Goal: Transaction & Acquisition: Book appointment/travel/reservation

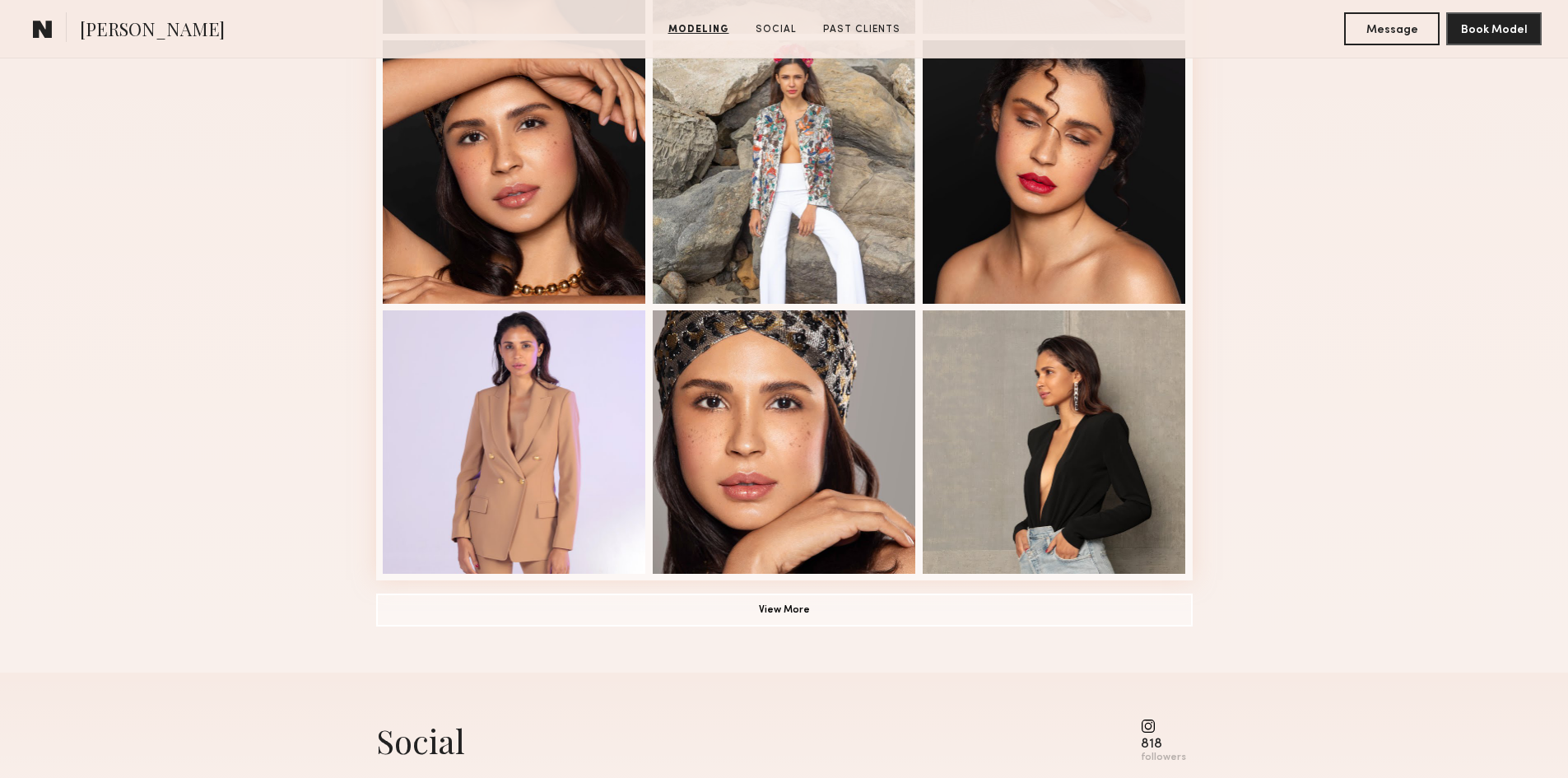
scroll to position [987, 0]
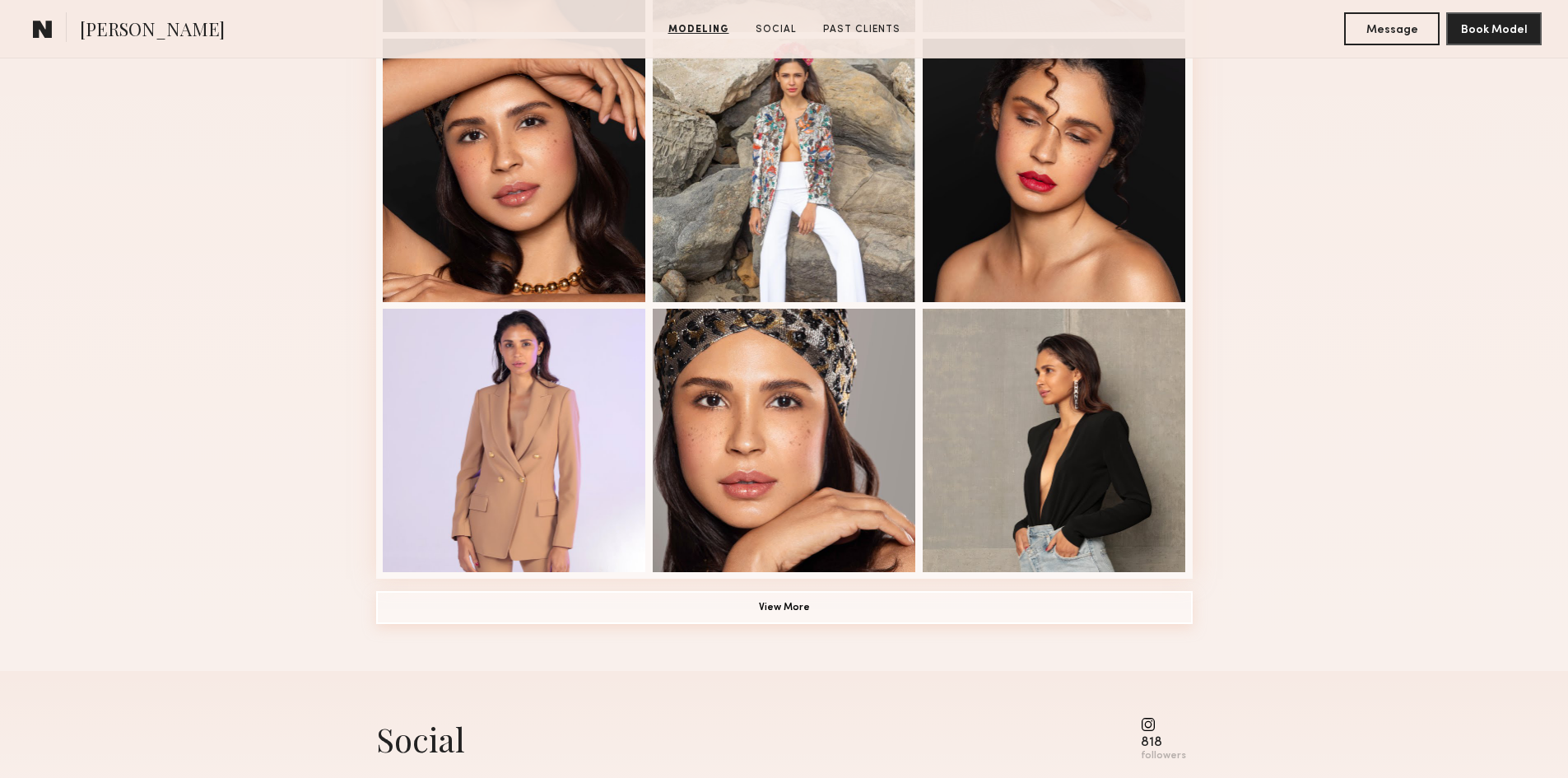
click at [794, 616] on button "View More" at bounding box center [784, 606] width 817 height 33
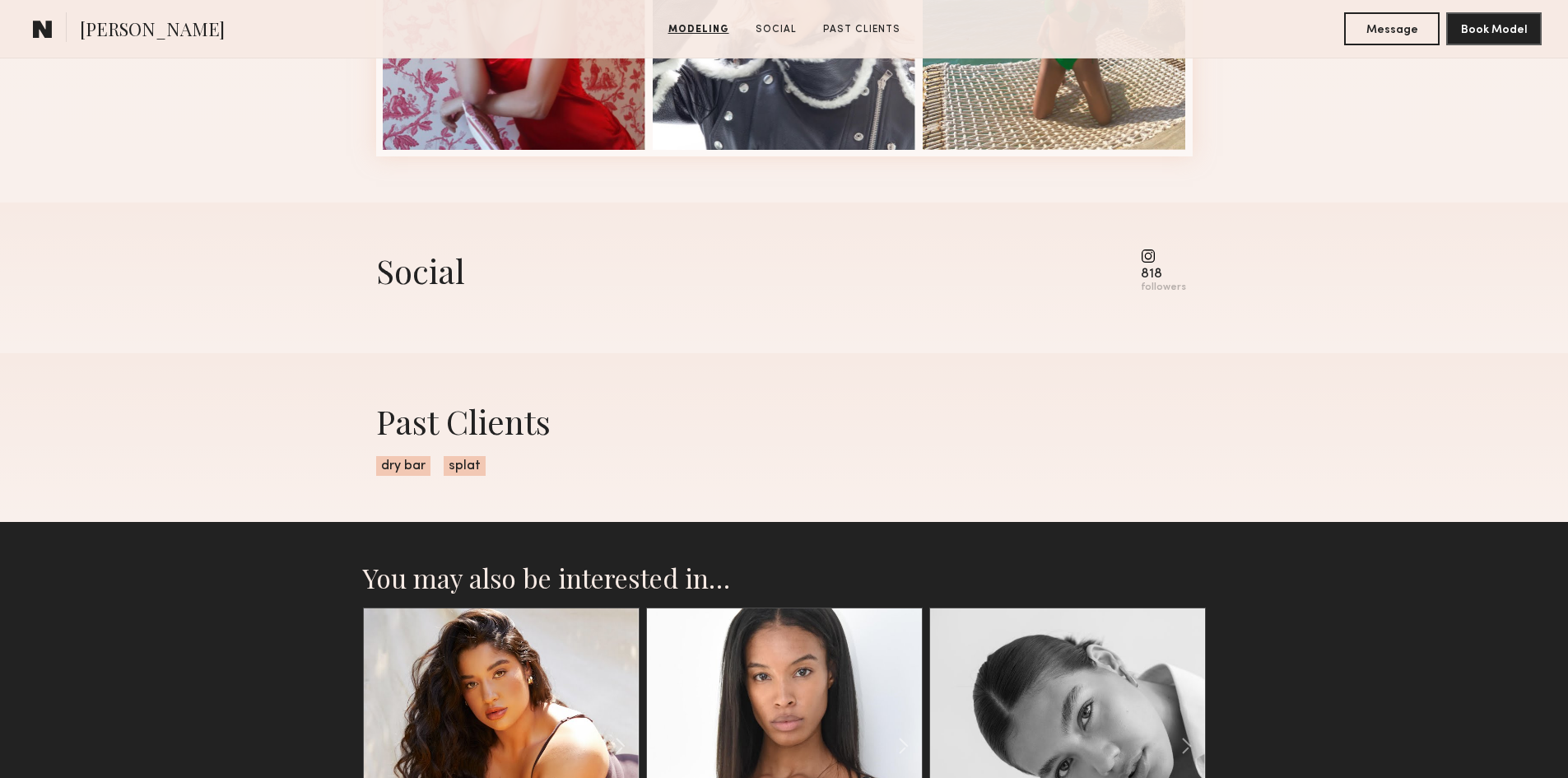
scroll to position [2222, 0]
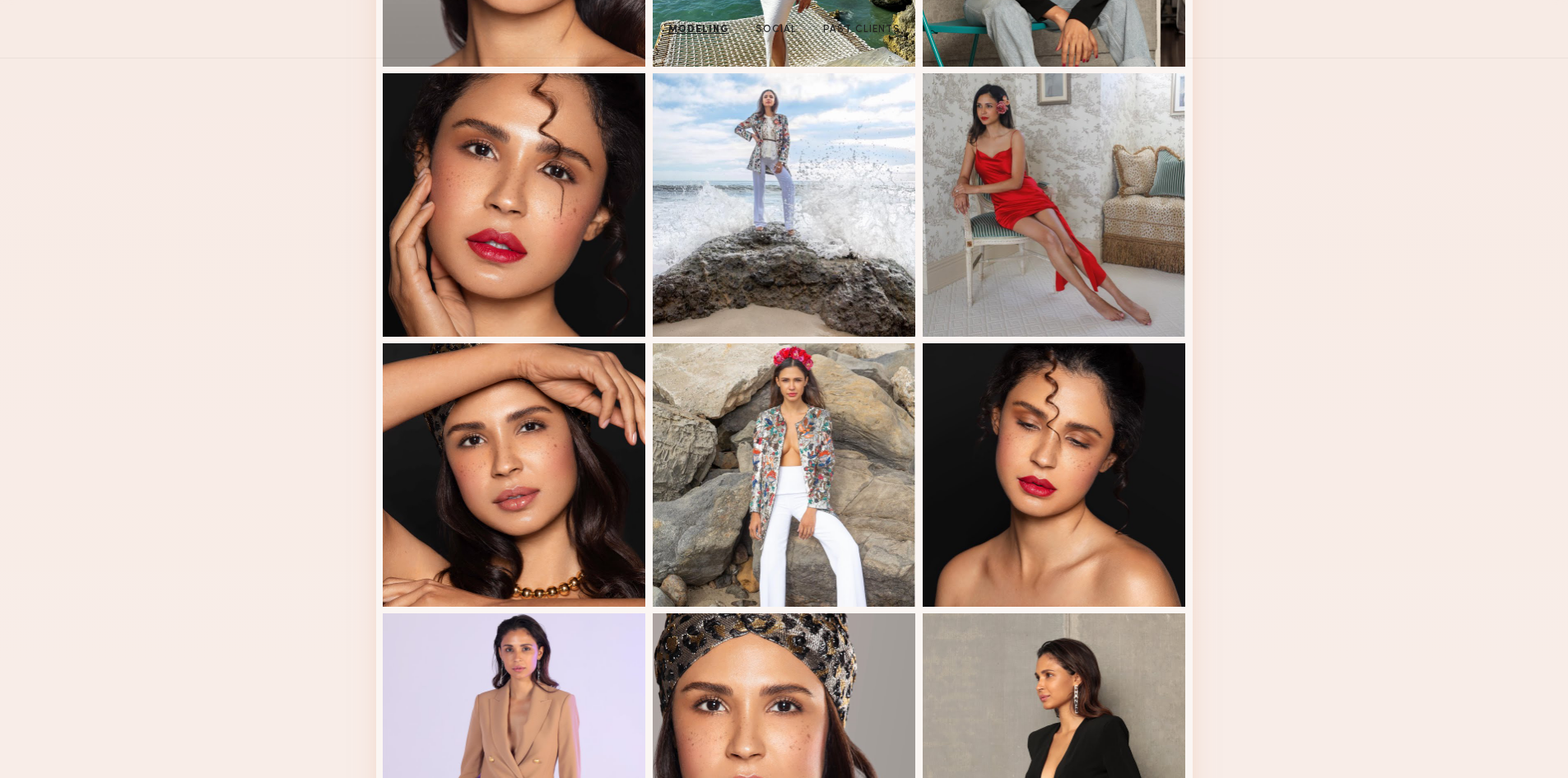
scroll to position [0, 0]
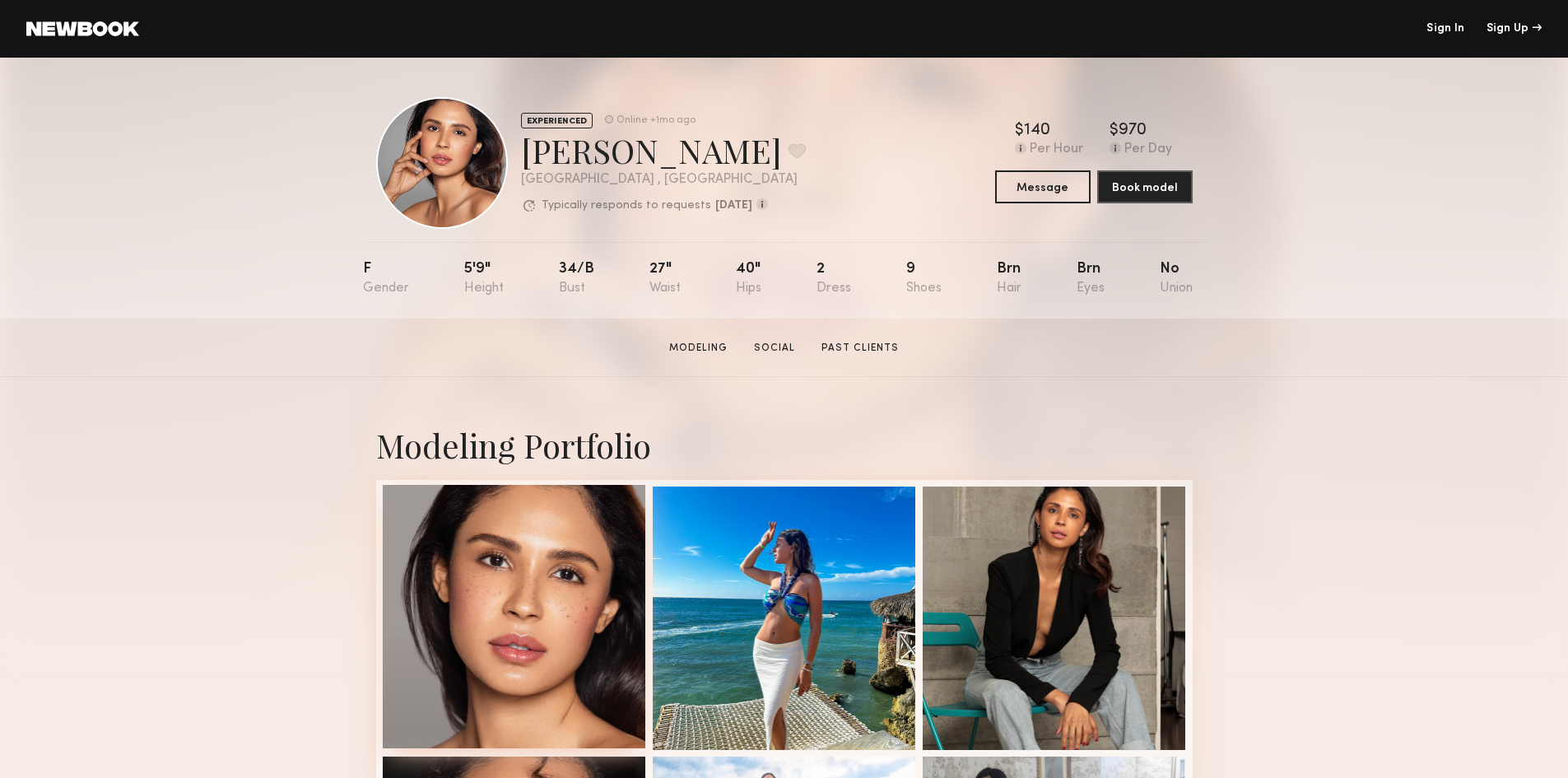
click at [571, 659] on div at bounding box center [514, 615] width 263 height 263
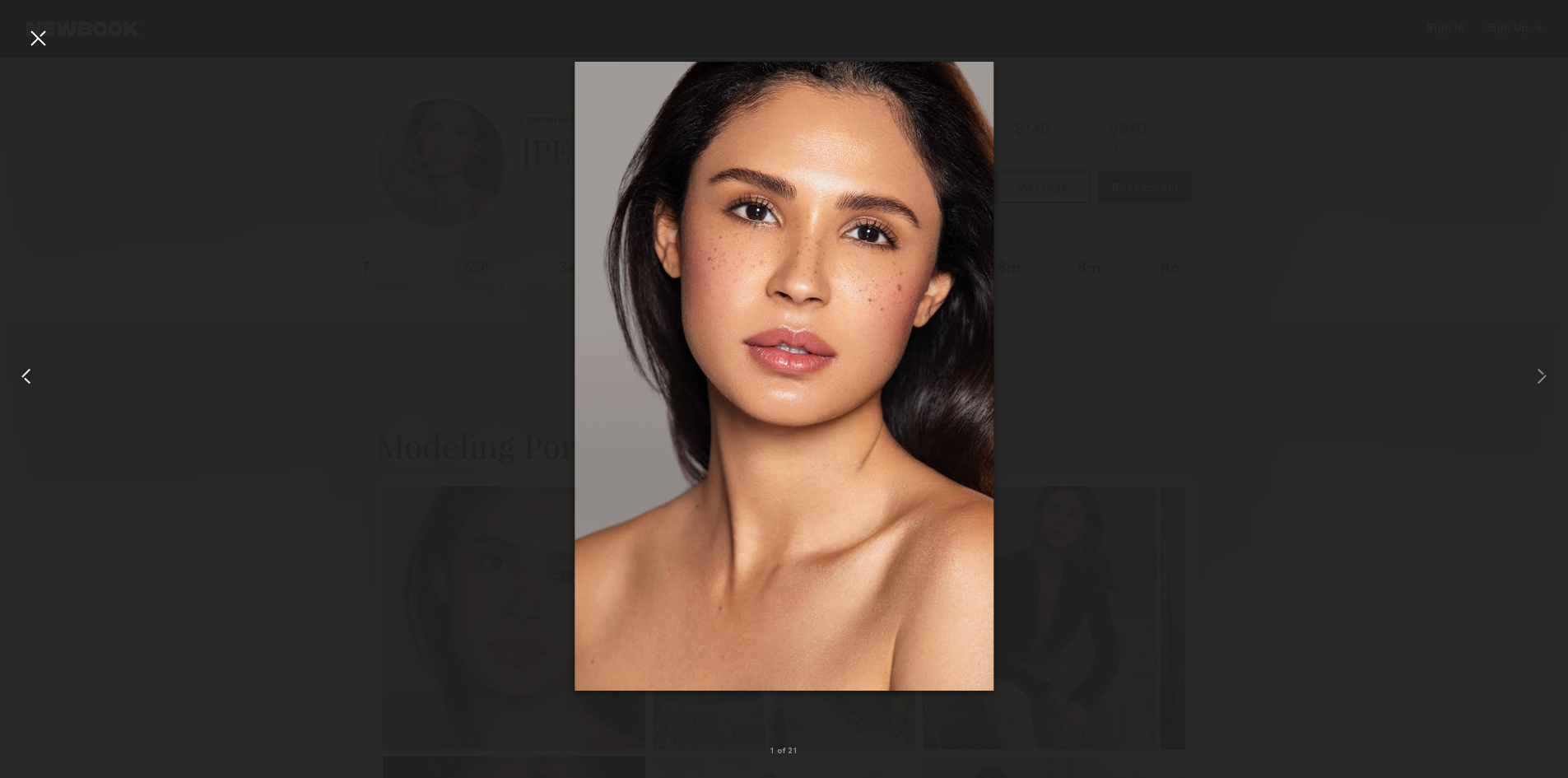
click at [22, 43] on div at bounding box center [31, 376] width 62 height 698
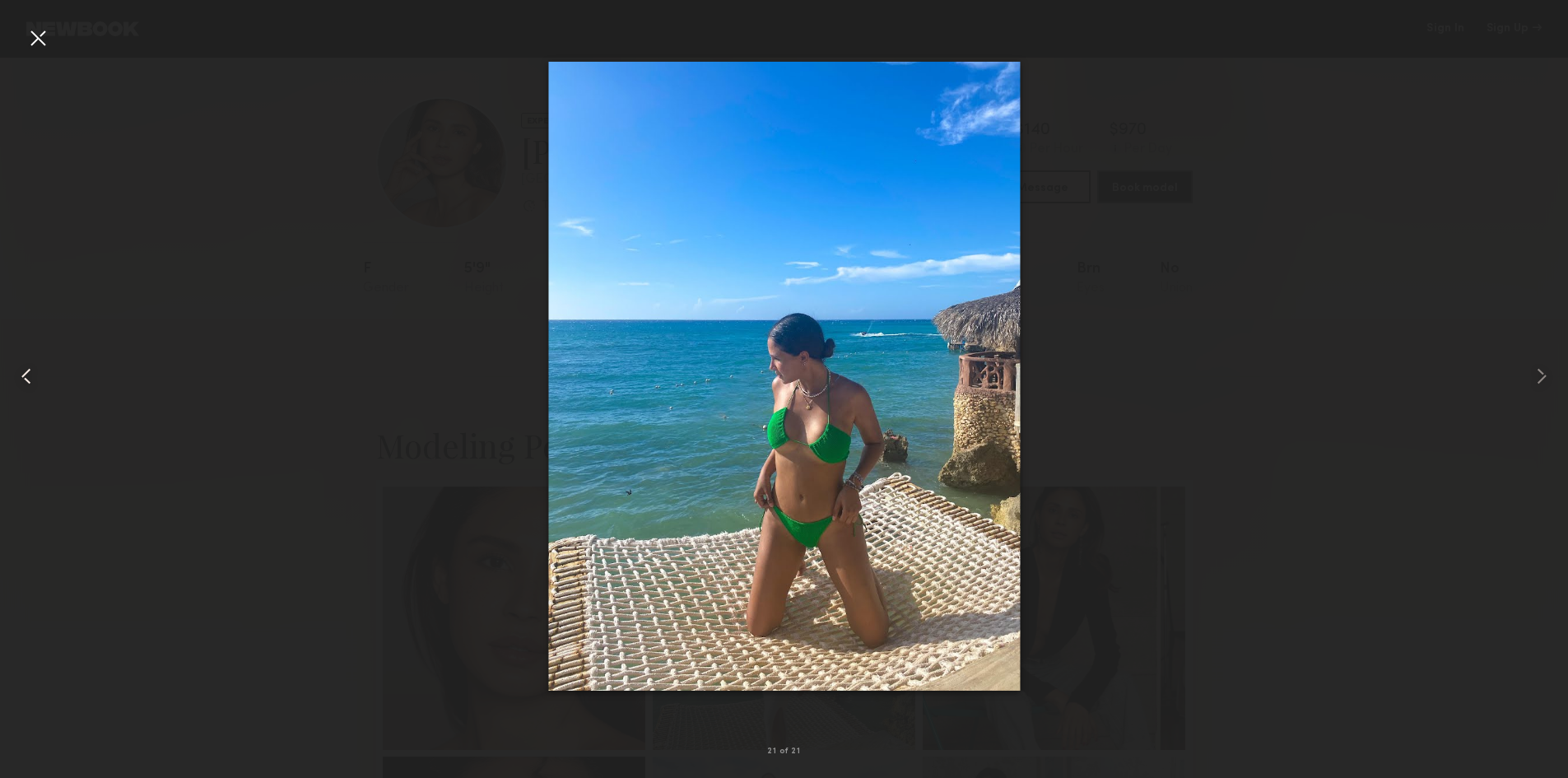
click at [24, 41] on div at bounding box center [31, 376] width 62 height 698
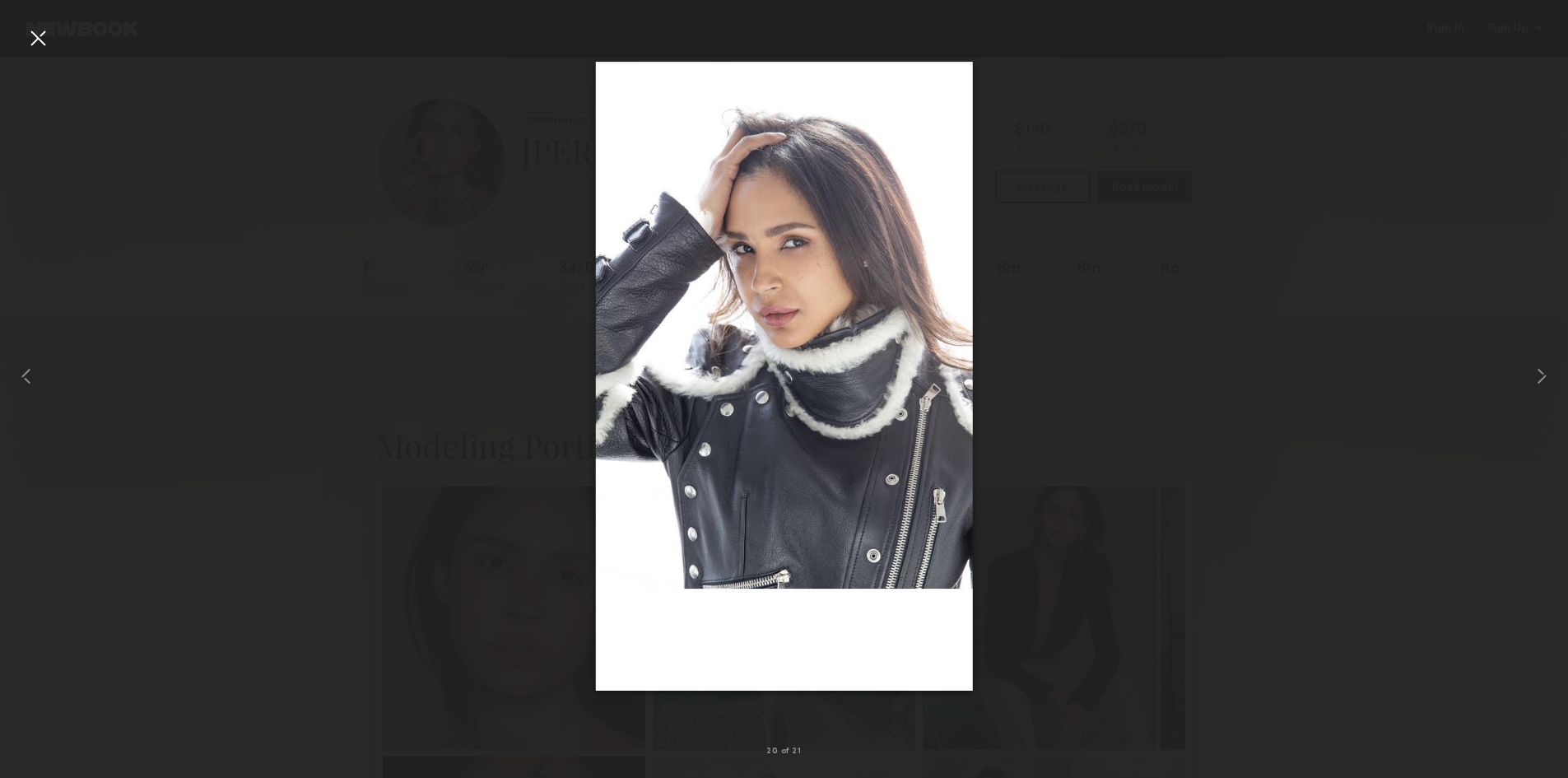
click at [42, 35] on div at bounding box center [37, 37] width 27 height 27
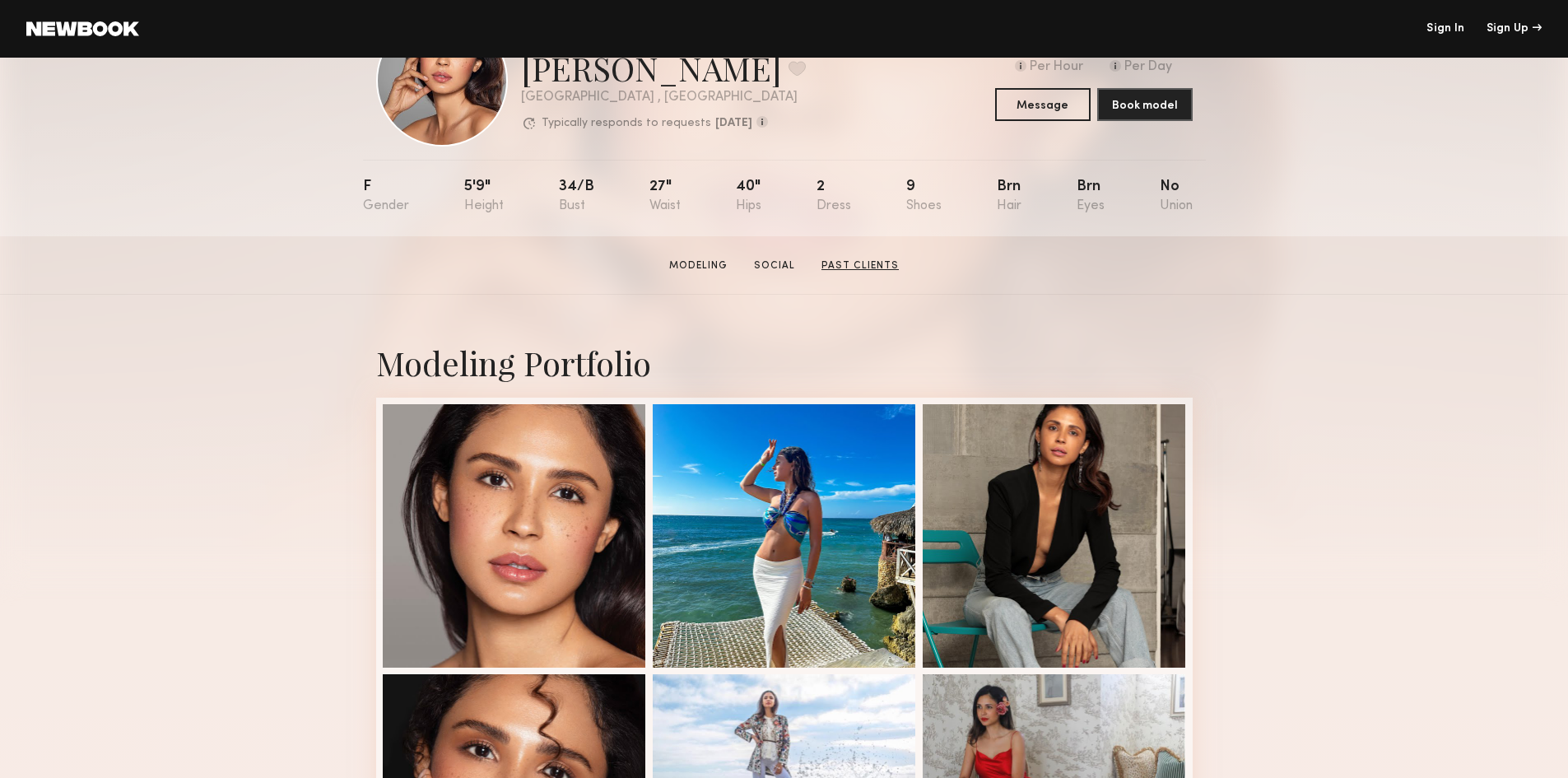
click at [843, 272] on link "Past Clients" at bounding box center [860, 265] width 91 height 15
click at [843, 272] on section "[PERSON_NAME] Modeling Social Past Clients Message Book Model" at bounding box center [784, 264] width 1568 height 58
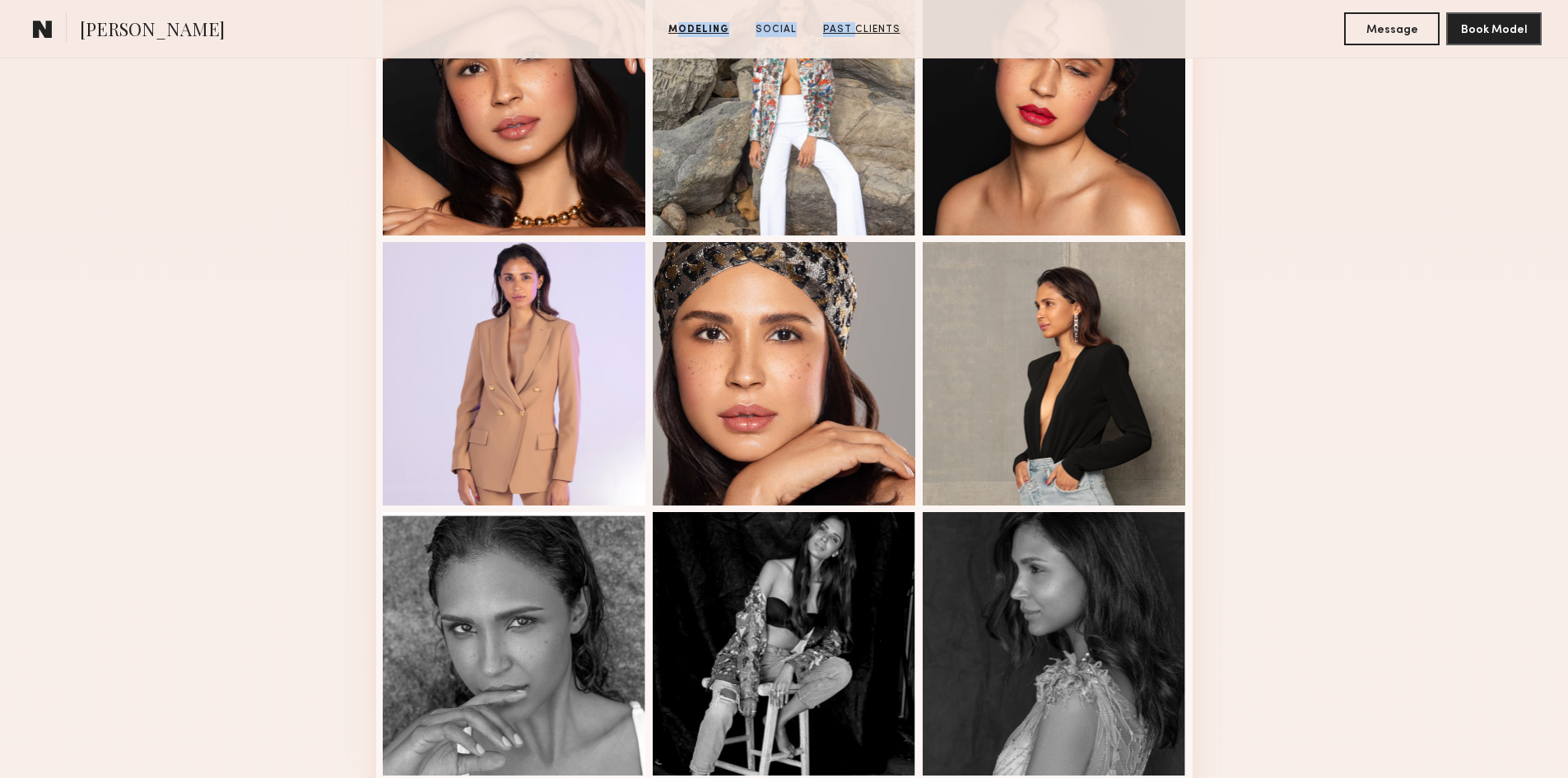
scroll to position [751, 0]
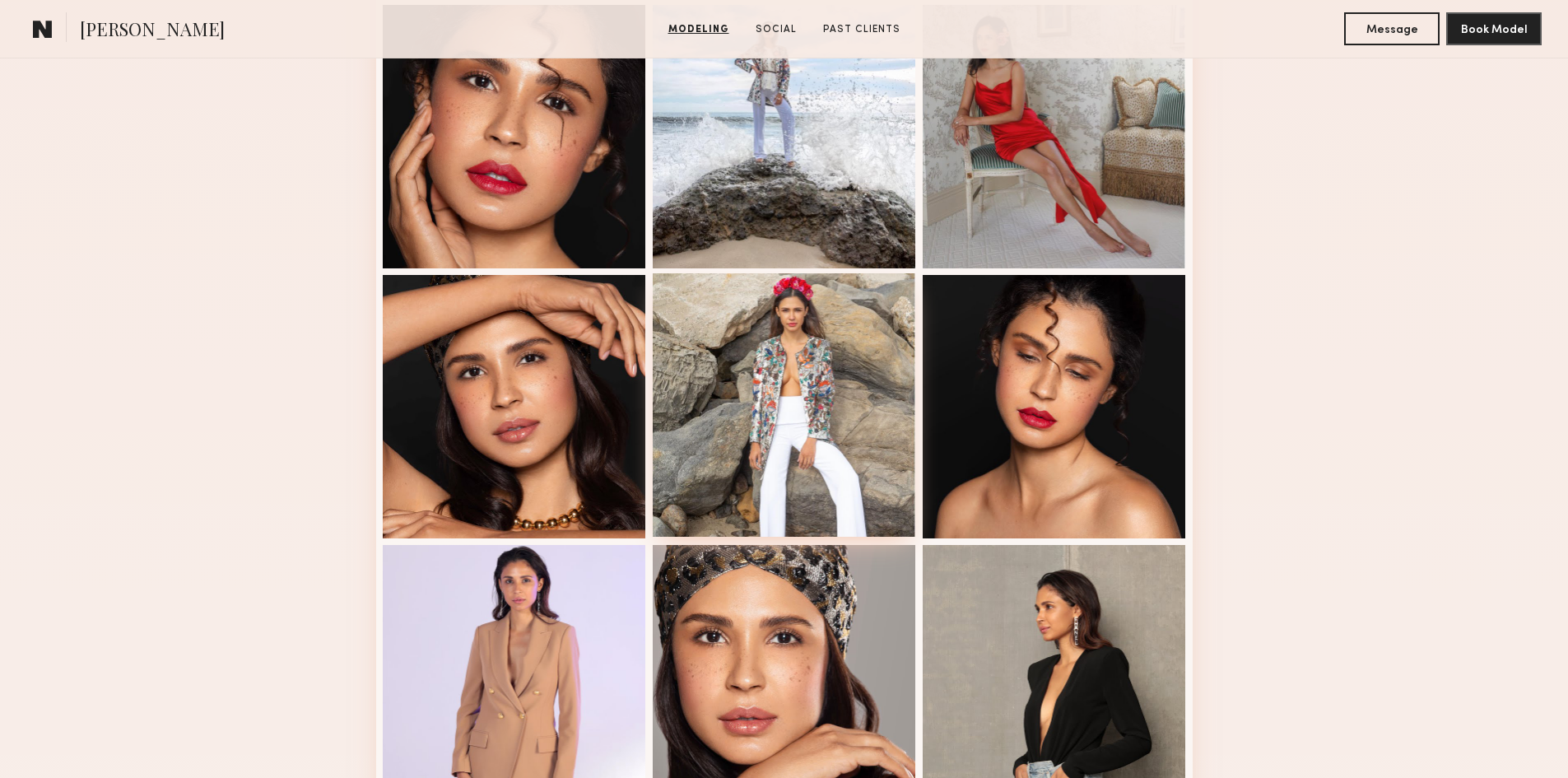
click at [803, 374] on div at bounding box center [784, 404] width 263 height 263
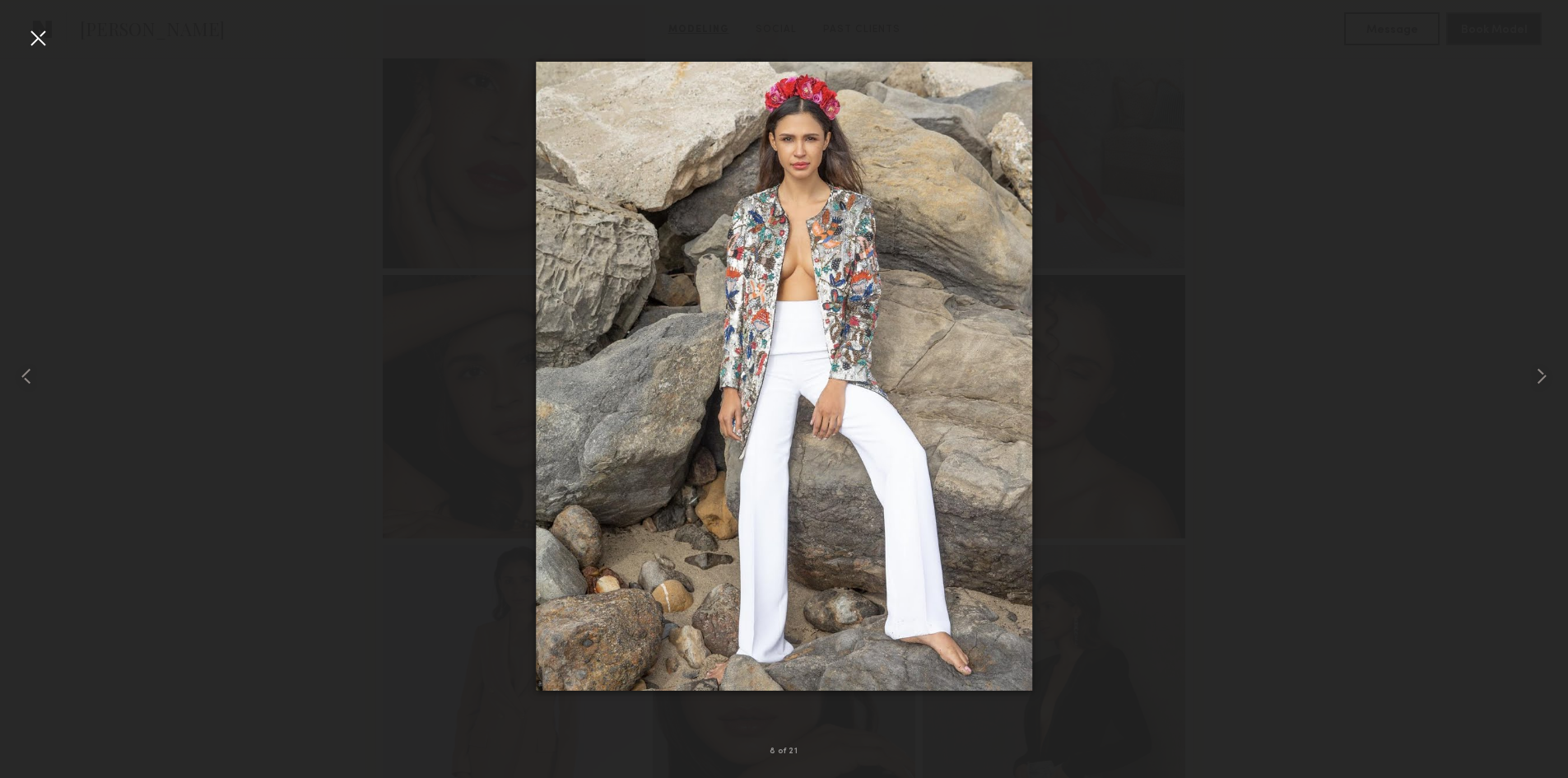
click at [37, 37] on div at bounding box center [37, 37] width 27 height 27
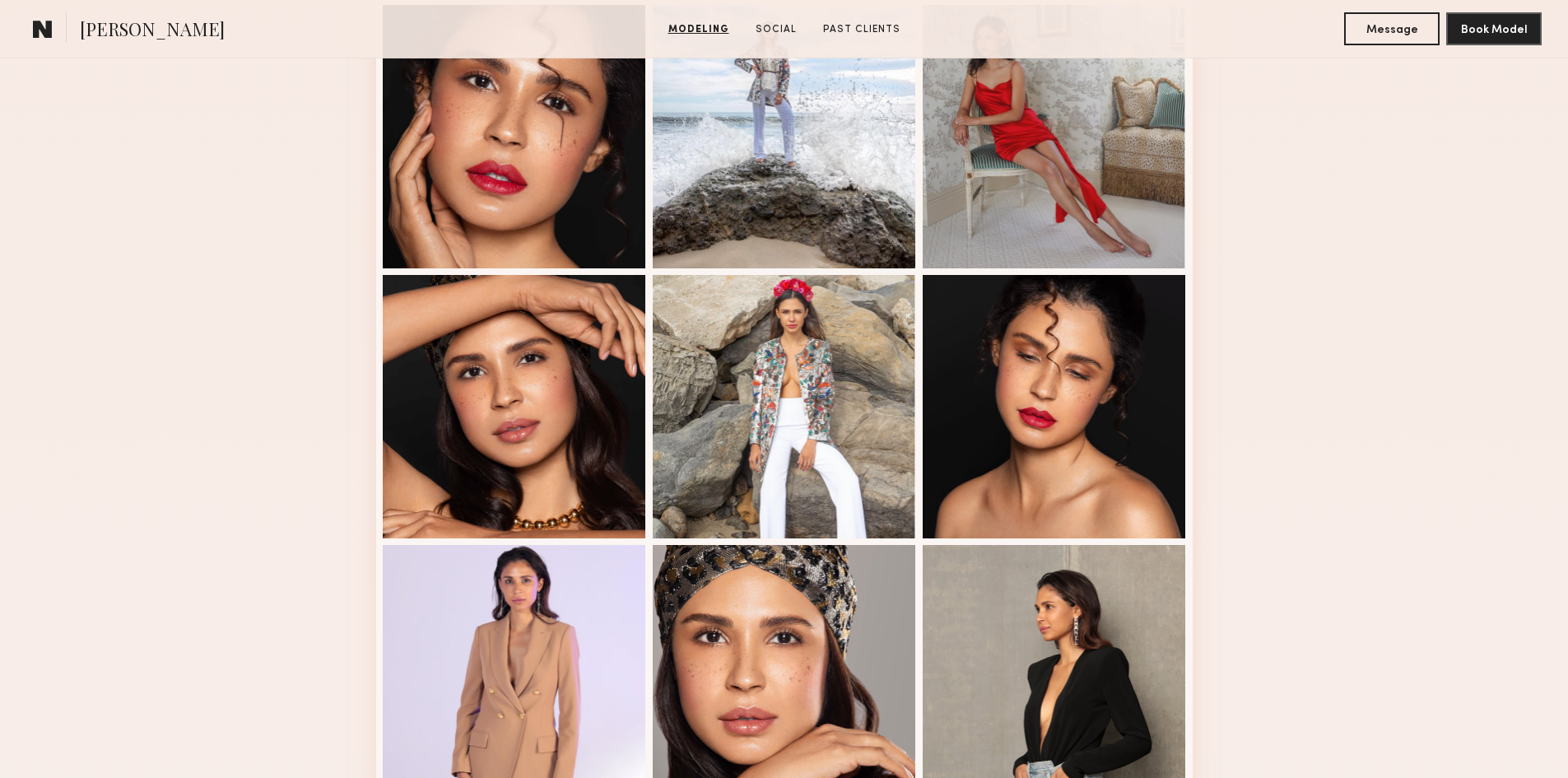
click at [241, 355] on div "Modeling Portfolio" at bounding box center [784, 647] width 1568 height 2044
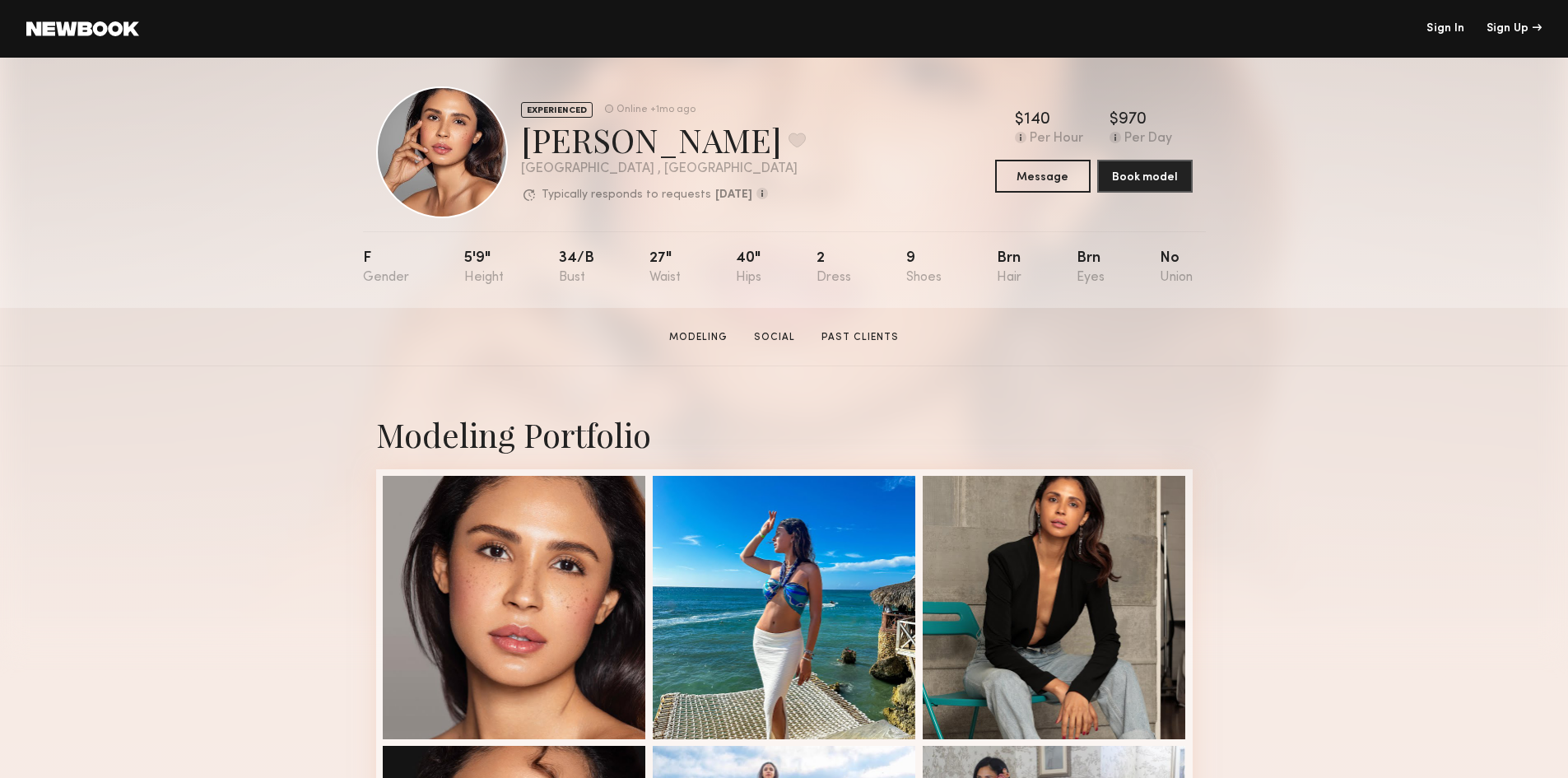
scroll to position [0, 0]
